Goal: Share content

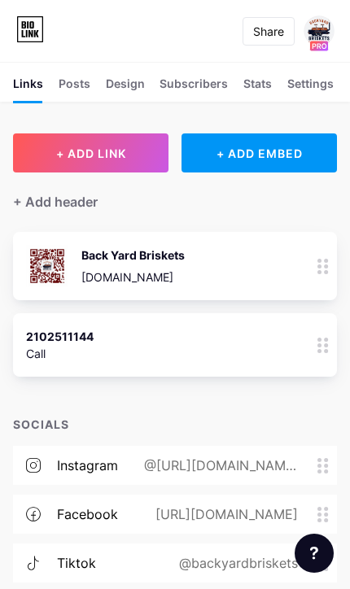
click at [164, 345] on div "2102511144 Call 0" at bounding box center [152, 344] width 252 height 37
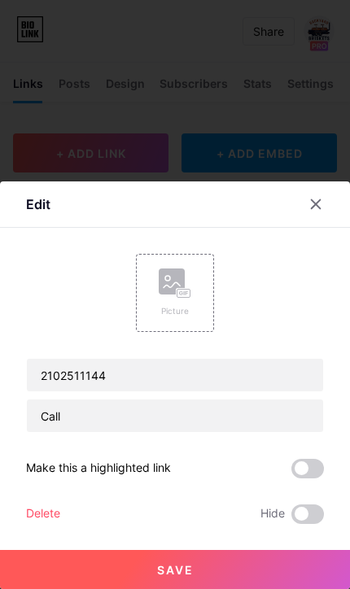
click at [342, 207] on div at bounding box center [325, 204] width 49 height 29
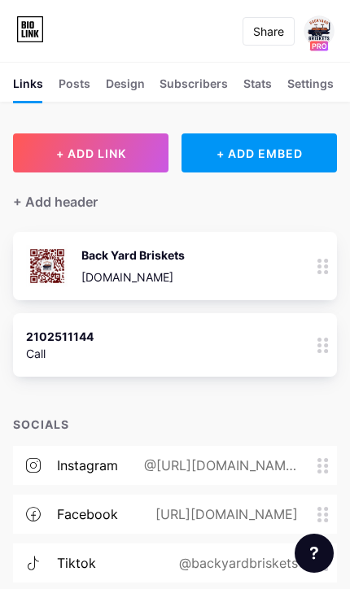
click at [281, 44] on div "Share" at bounding box center [268, 31] width 52 height 28
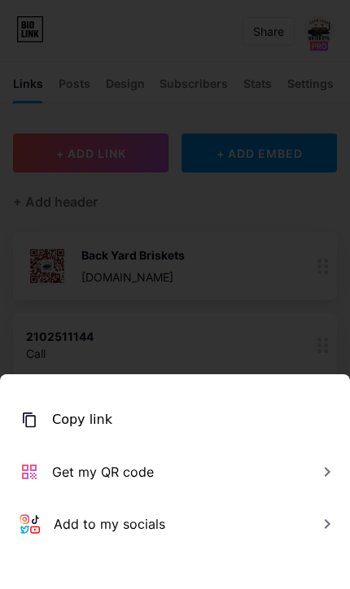
click at [117, 422] on div "Copy link" at bounding box center [175, 420] width 350 height 52
click at [142, 525] on div "Add to my socials" at bounding box center [109, 524] width 111 height 20
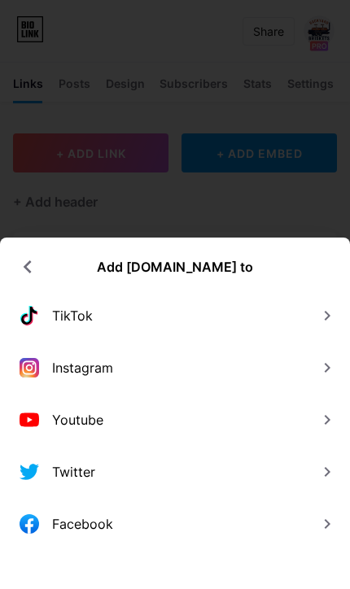
click at [290, 321] on div "TikTok" at bounding box center [175, 316] width 350 height 52
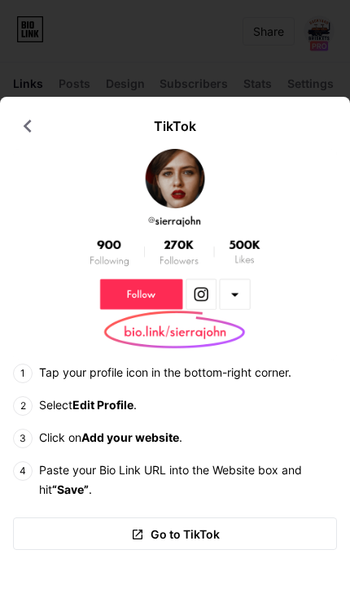
click at [27, 116] on icon at bounding box center [28, 126] width 26 height 26
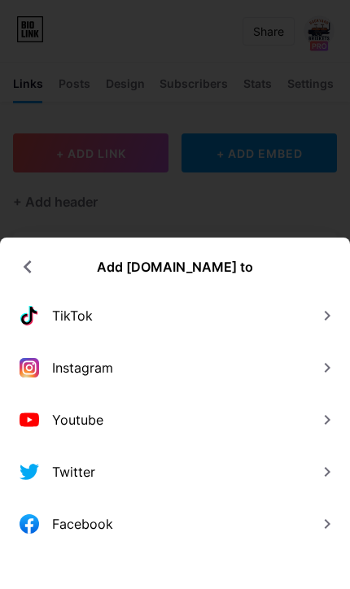
click at [251, 192] on div at bounding box center [175, 294] width 350 height 589
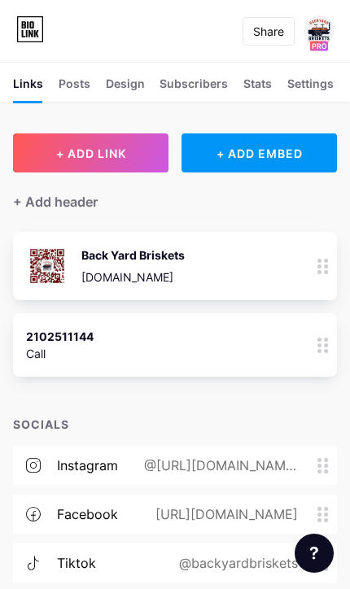
click at [325, 268] on icon at bounding box center [322, 266] width 11 height 15
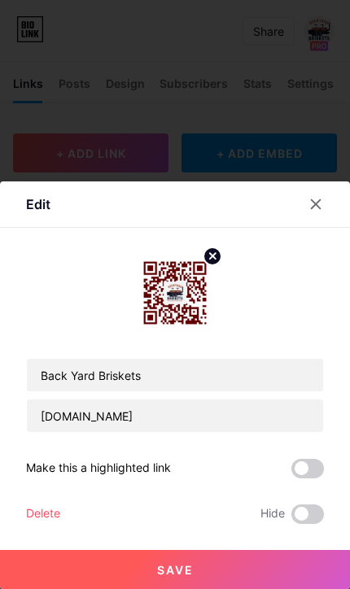
click at [316, 209] on icon at bounding box center [315, 204] width 13 height 13
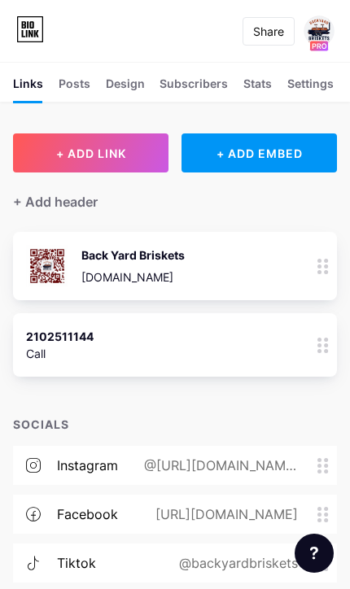
click at [26, 35] on icon at bounding box center [27, 33] width 2 height 7
click at [25, 28] on icon at bounding box center [30, 29] width 28 height 26
